Goal: Task Accomplishment & Management: Manage account settings

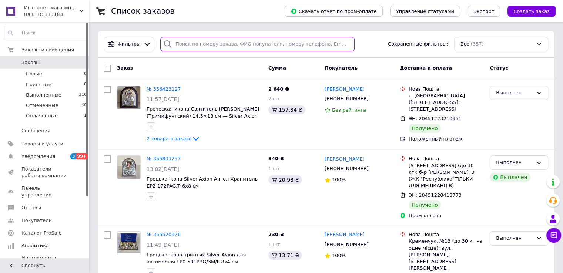
click at [171, 45] on div at bounding box center [257, 44] width 194 height 14
paste input "1689720068"
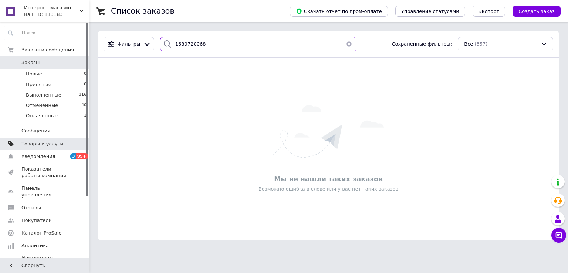
type input "1689720068"
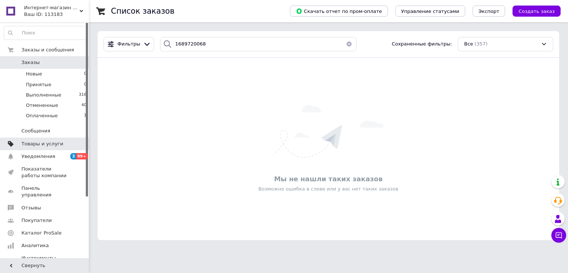
click at [37, 145] on span "Товары и услуги" at bounding box center [42, 144] width 42 height 7
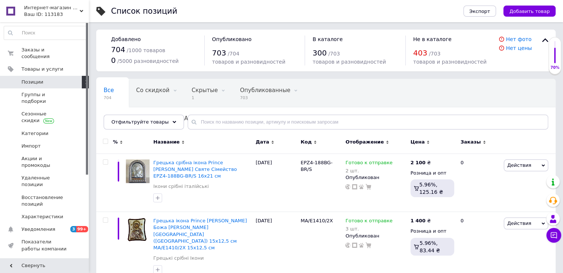
drag, startPoint x: 87, startPoint y: 122, endPoint x: 98, endPoint y: 107, distance: 18.9
click at [52, 66] on span "Товары и услуги" at bounding box center [42, 69] width 42 height 7
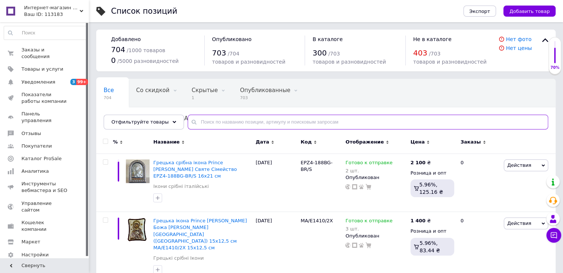
click at [195, 124] on input "text" at bounding box center [368, 122] width 360 height 15
paste input "1689720068"
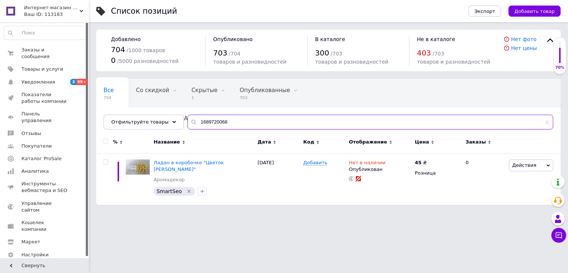
drag, startPoint x: 226, startPoint y: 122, endPoint x: 159, endPoint y: 134, distance: 68.7
click at [159, 134] on div "Все 704 Со скидкой 0 Удалить Редактировать Скрытые 1 Удалить Редактировать Опуб…" at bounding box center [328, 142] width 465 height 126
paste input "79"
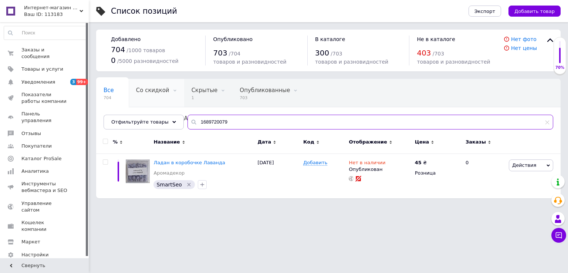
drag, startPoint x: 225, startPoint y: 122, endPoint x: 174, endPoint y: 101, distance: 54.8
click at [175, 122] on div "Все 704 Со скидкой 0 Удалить Редактировать Скрытые 1 Удалить Редактировать Опуб…" at bounding box center [328, 104] width 465 height 51
paste input "983846798"
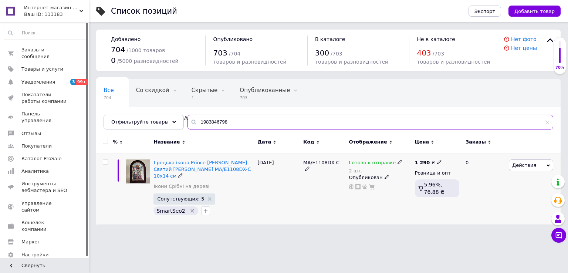
type input "1983846798"
click at [182, 173] on use at bounding box center [180, 175] width 4 height 4
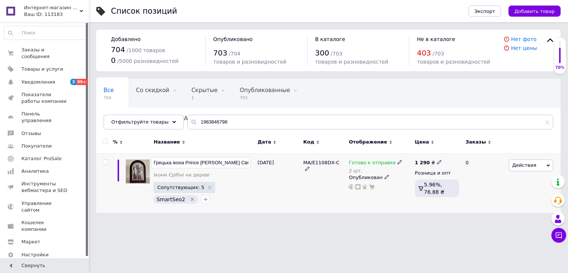
scroll to position [0, 61]
click at [550, 163] on span "Действия" at bounding box center [531, 165] width 44 height 12
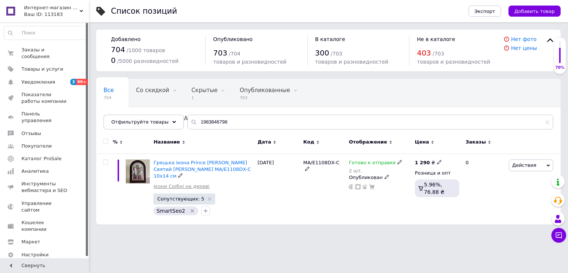
click at [183, 183] on link "Ікони Срібні на дереві" at bounding box center [182, 186] width 56 height 7
